Goal: Information Seeking & Learning: Learn about a topic

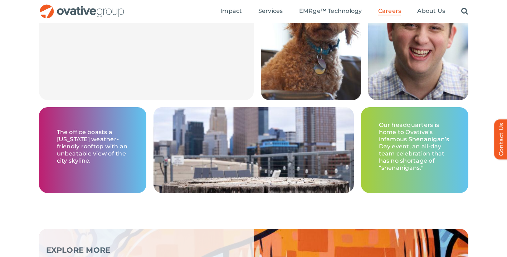
scroll to position [1017, 0]
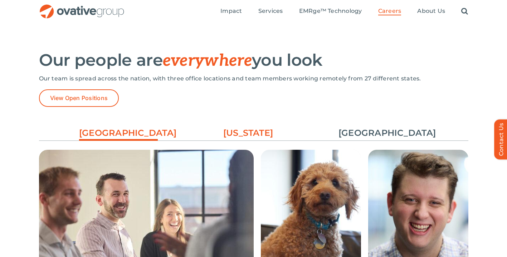
click at [255, 138] on link "[US_STATE]" at bounding box center [248, 133] width 79 height 12
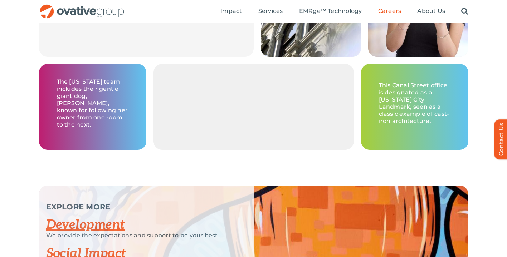
scroll to position [972, 0]
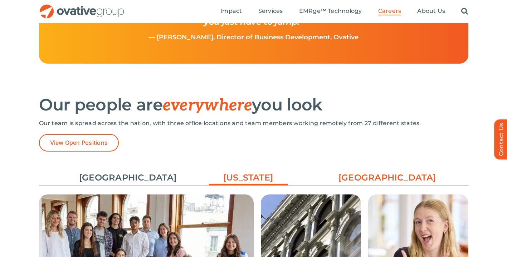
click at [381, 176] on link "[GEOGRAPHIC_DATA]" at bounding box center [377, 178] width 79 height 12
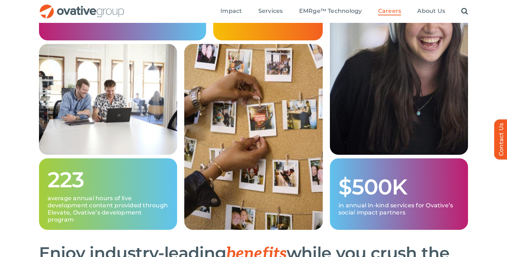
scroll to position [0, 0]
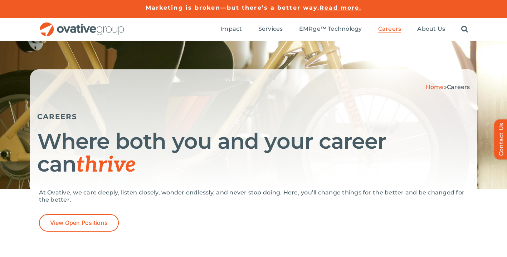
click at [95, 31] on img "OG_Full_horizontal_RGB" at bounding box center [82, 29] width 86 height 15
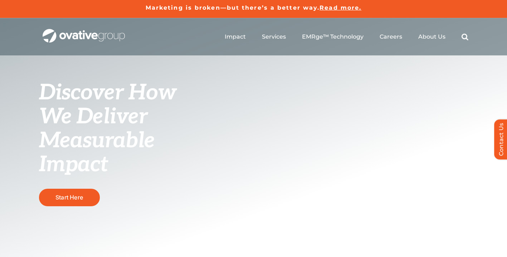
click at [372, 180] on div "Discover How We Deliver Measurable Impact This is where we raise the bar Start …" at bounding box center [253, 170] width 507 height 304
click at [63, 192] on link "Start Here" at bounding box center [69, 198] width 61 height 18
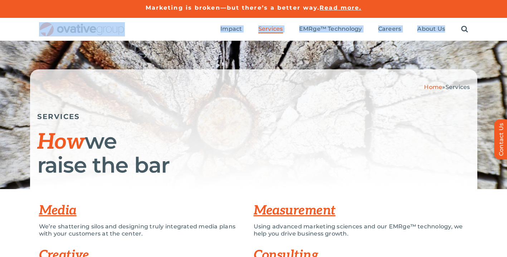
click at [88, 36] on img "OG_Full_horizontal_RGB" at bounding box center [82, 29] width 86 height 15
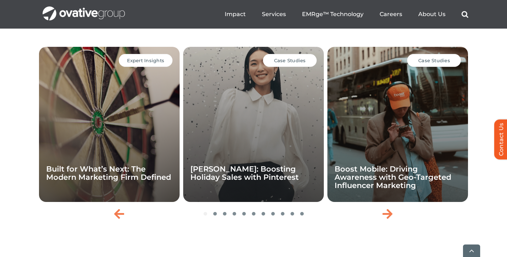
scroll to position [1540, 0]
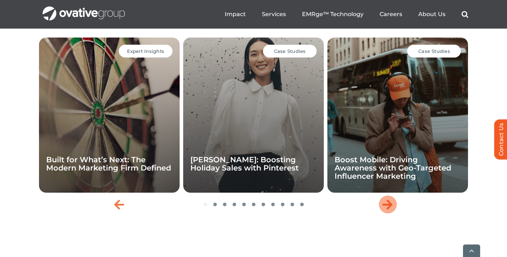
click at [388, 210] on icon "Next slide" at bounding box center [387, 204] width 10 height 11
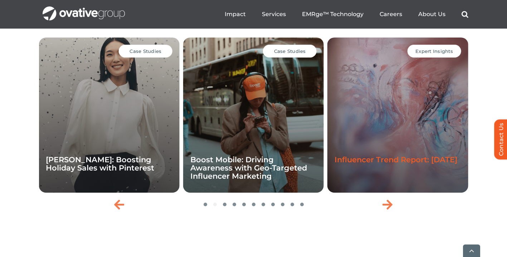
click at [385, 164] on link "Influencer Trend Report: [DATE]" at bounding box center [395, 159] width 123 height 9
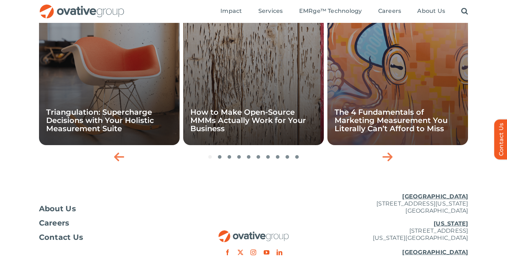
scroll to position [733, 0]
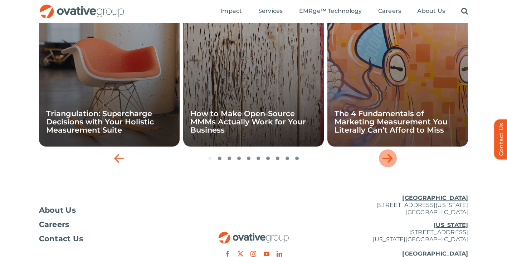
click at [391, 150] on div "Next slide" at bounding box center [388, 159] width 18 height 18
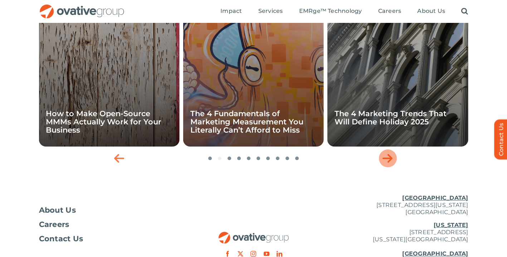
click at [391, 150] on div "Next slide" at bounding box center [388, 159] width 18 height 18
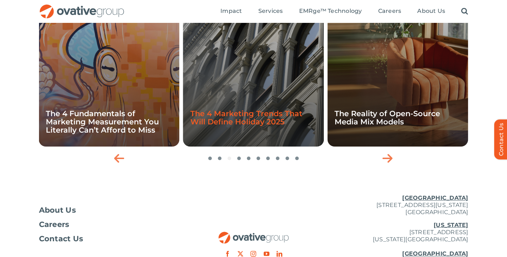
click at [292, 109] on link "The 4 Marketing Trends That Will Define Holiday 2025" at bounding box center [246, 117] width 112 height 17
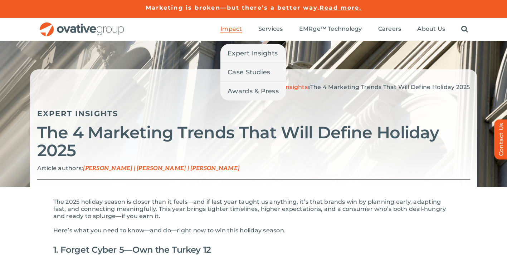
click at [228, 27] on span "Impact" at bounding box center [230, 28] width 21 height 7
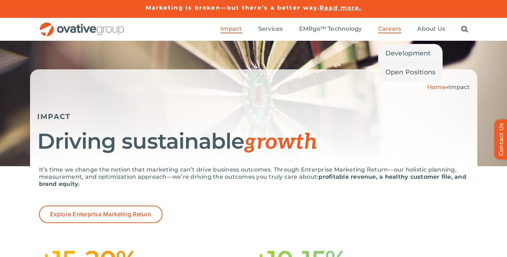
click at [399, 31] on span "Careers" at bounding box center [389, 28] width 23 height 7
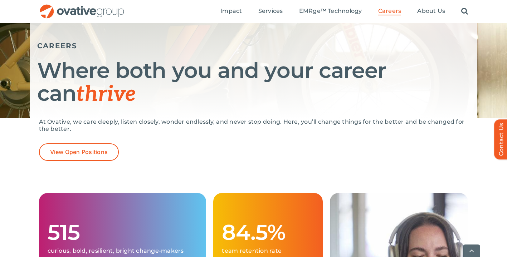
scroll to position [97, 0]
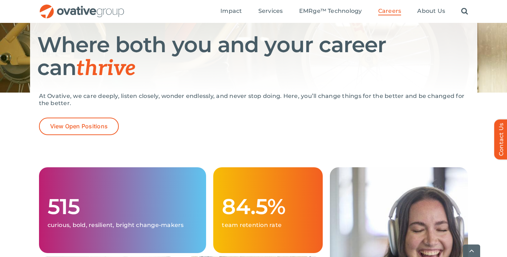
click at [95, 115] on div "At Ovative, we care deeply, listen closely, wonder endlessly, and never stop do…" at bounding box center [253, 105] width 429 height 25
click at [91, 125] on span "View Open Positions" at bounding box center [79, 126] width 58 height 7
